Goal: Obtain resource: Obtain resource

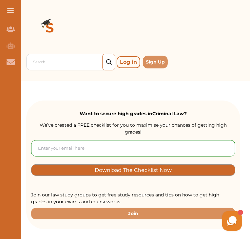
drag, startPoint x: 251, startPoint y: 34, endPoint x: 245, endPoint y: 20, distance: 15.3
click at [245, 20] on div "Search Log in Sign Up Search Log in Sign Up" at bounding box center [132, 40] width 233 height 81
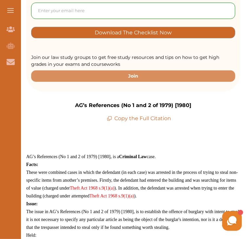
scroll to position [164, 0]
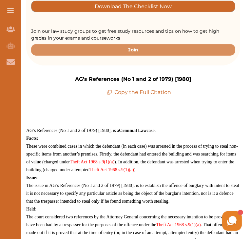
click at [159, 88] on p "Copy the Full Citation" at bounding box center [139, 92] width 64 height 8
click at [122, 88] on p "Copy the Full Citation" at bounding box center [139, 92] width 64 height 8
click at [126, 88] on p "Copy the Full Citation" at bounding box center [139, 92] width 64 height 8
click at [108, 90] on icon at bounding box center [109, 91] width 3 height 3
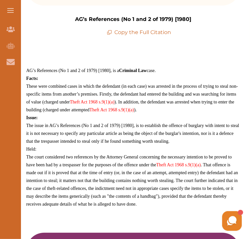
scroll to position [219, 0]
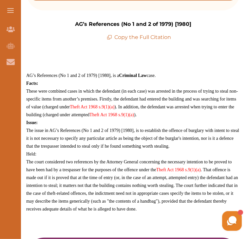
click at [154, 33] on p "Copy the Full Citation" at bounding box center [139, 37] width 64 height 8
click at [109, 35] on icon at bounding box center [109, 37] width 5 height 5
click at [131, 33] on p "Copy the Full Citation" at bounding box center [139, 37] width 64 height 8
drag, startPoint x: 250, startPoint y: 79, endPoint x: 247, endPoint y: 58, distance: 20.5
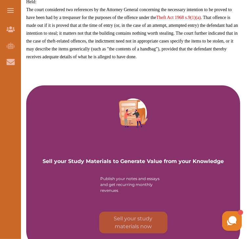
scroll to position [0, 0]
